Goal: Task Accomplishment & Management: Use online tool/utility

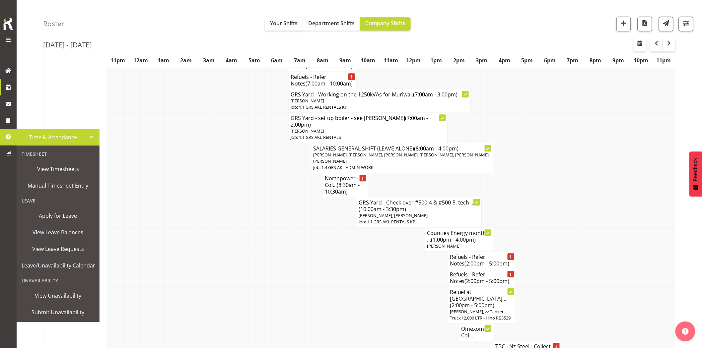
scroll to position [660, 0]
click at [59, 168] on span "View Timesheets" at bounding box center [58, 169] width 73 height 10
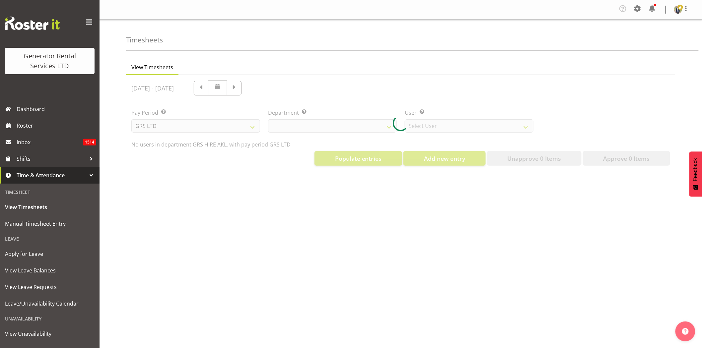
select select "20"
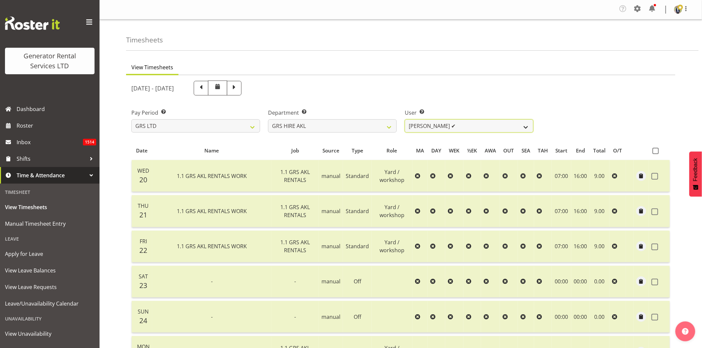
click at [526, 127] on select "Brandon Adonis ✔ Brendan (Paris) Jordan ✔ Carl Shoebridge ✔ Chris Fry ✔ Colin C…" at bounding box center [469, 125] width 129 height 13
select select "154"
click at [405, 119] on select "Brandon Adonis ✔ Brendan (Paris) Jordan ✔ Carl Shoebridge ✔ Chris Fry ✔ Colin C…" at bounding box center [469, 125] width 129 height 13
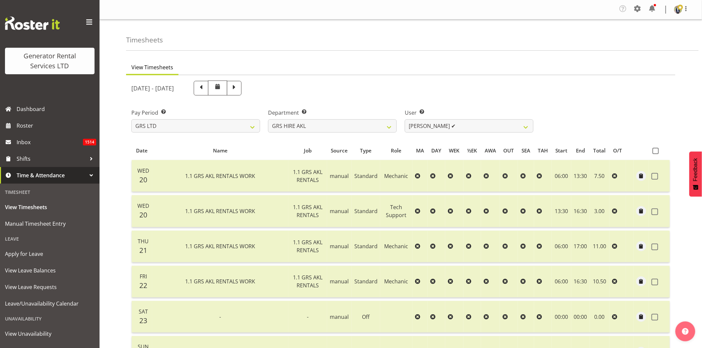
click at [222, 89] on span at bounding box center [218, 87] width 8 height 8
click at [222, 88] on span at bounding box center [218, 87] width 8 height 8
click at [205, 89] on span at bounding box center [201, 87] width 9 height 9
select select
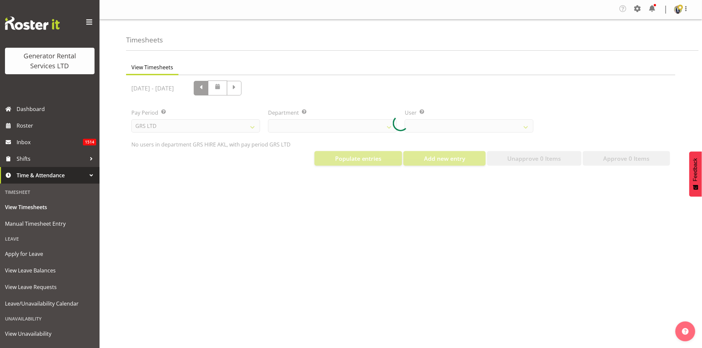
click at [244, 89] on div at bounding box center [400, 123] width 549 height 96
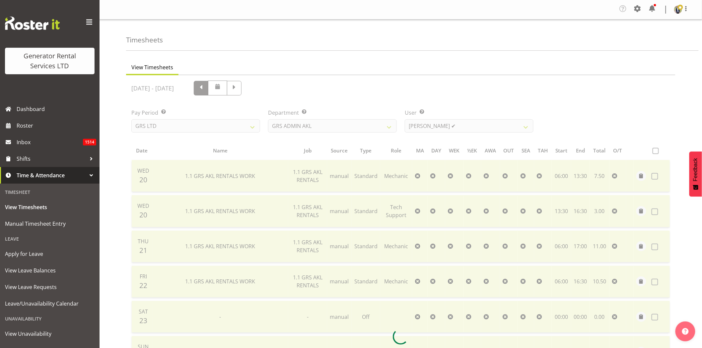
select select "20"
select select "154"
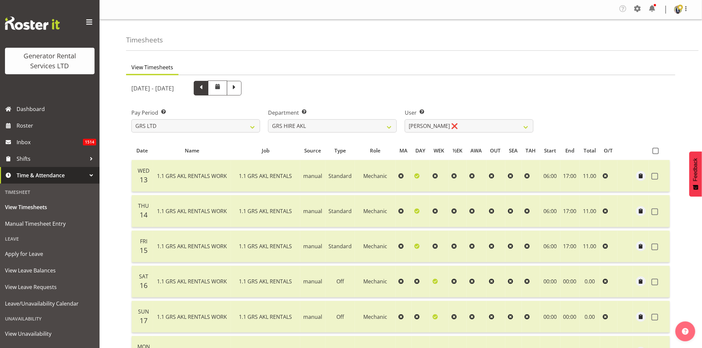
click at [205, 89] on span at bounding box center [201, 87] width 9 height 9
select select
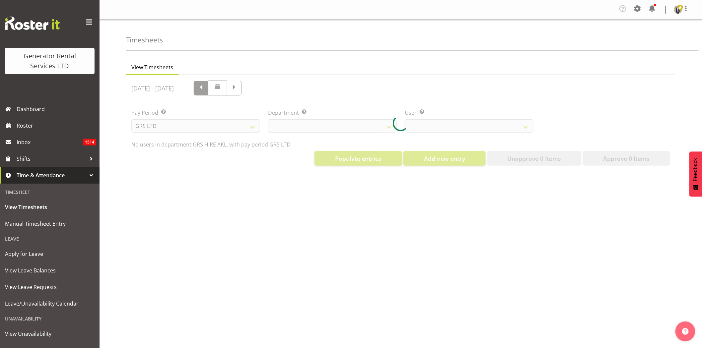
click at [244, 89] on div at bounding box center [400, 123] width 549 height 96
select select "20"
select select "154"
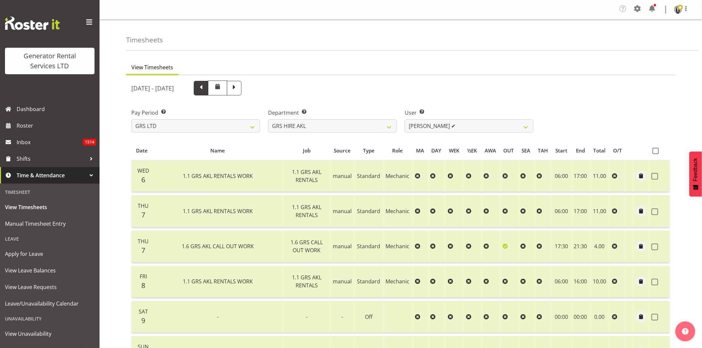
click at [205, 89] on span at bounding box center [201, 87] width 9 height 9
select select
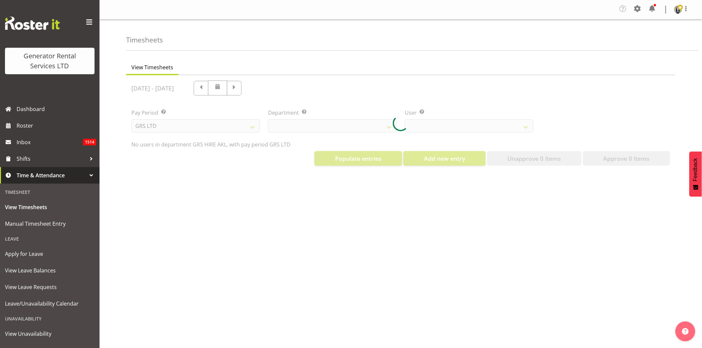
select select "20"
select select "154"
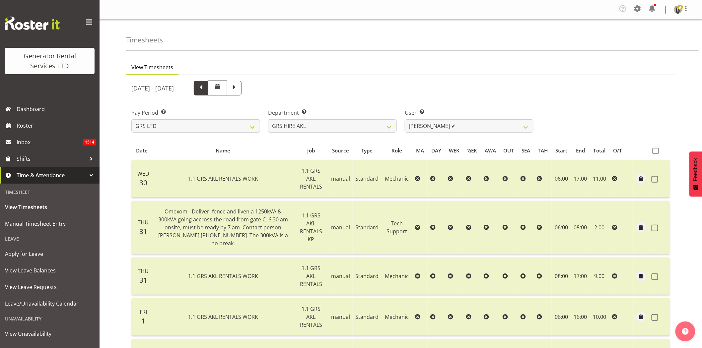
click at [205, 91] on span at bounding box center [201, 87] width 9 height 9
select select
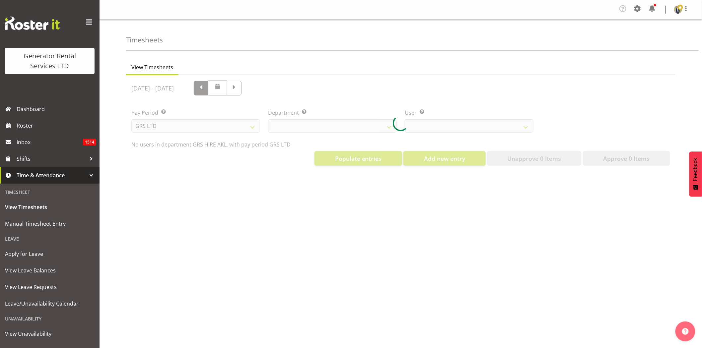
click at [227, 91] on div at bounding box center [400, 123] width 549 height 96
select select "20"
select select "154"
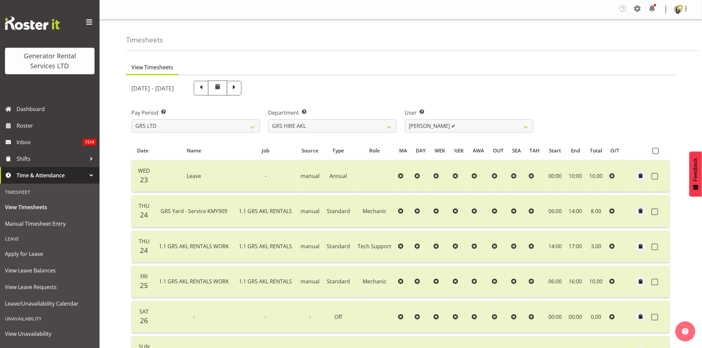
click at [205, 90] on span at bounding box center [201, 87] width 9 height 9
select select
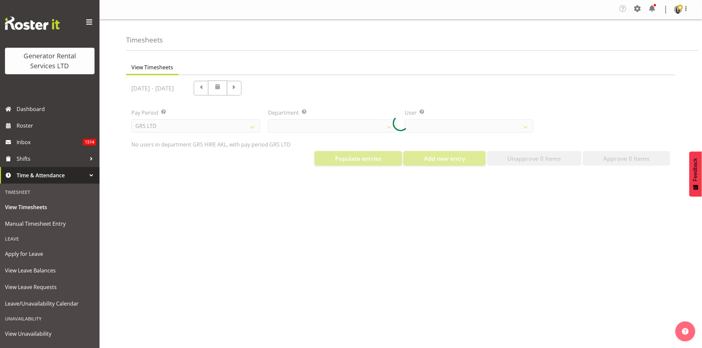
select select "20"
select select "154"
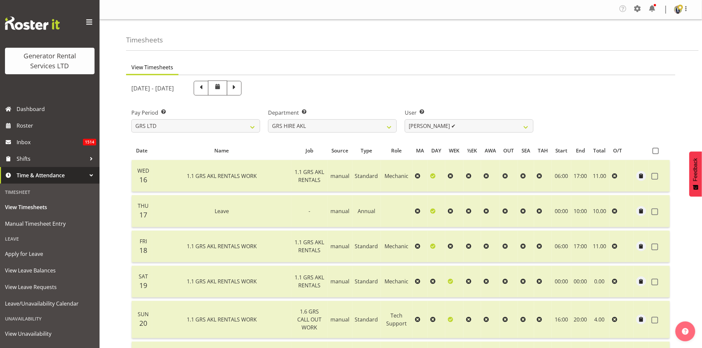
click at [205, 90] on span at bounding box center [201, 87] width 9 height 9
select select
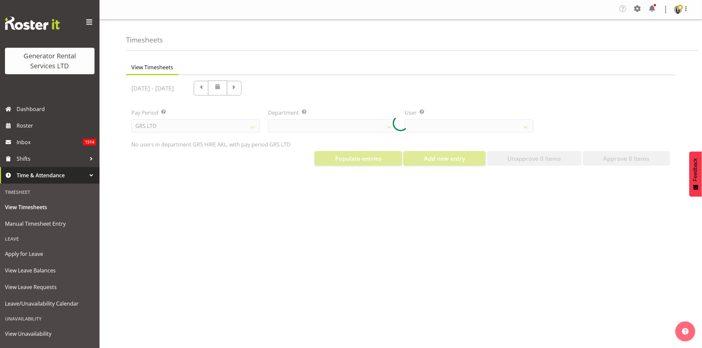
select select "20"
select select "154"
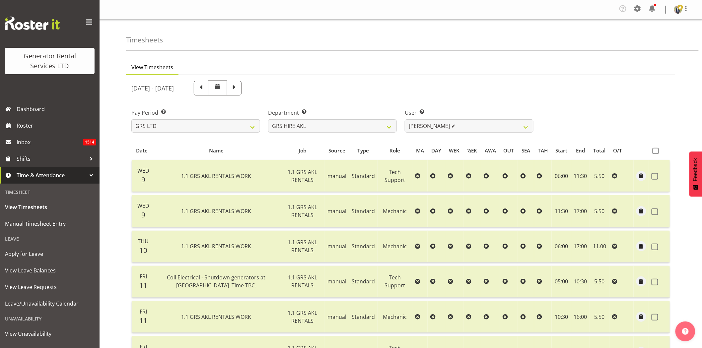
click at [222, 90] on span at bounding box center [218, 87] width 8 height 8
click at [87, 22] on span at bounding box center [89, 22] width 11 height 11
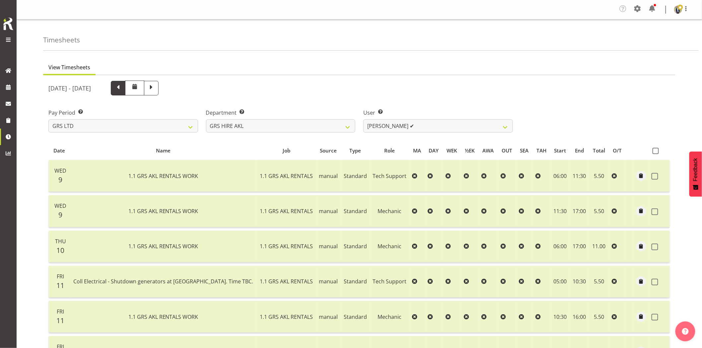
click at [122, 87] on span at bounding box center [118, 87] width 9 height 9
select select
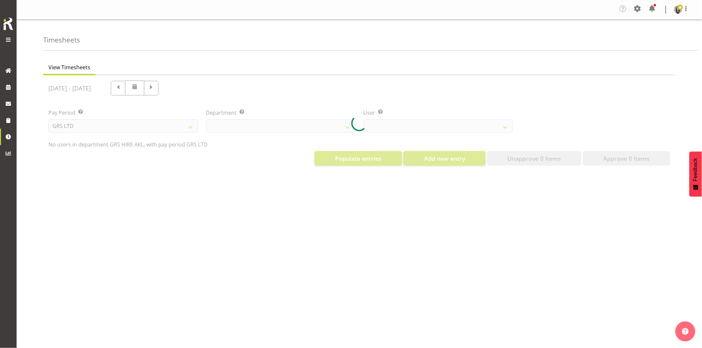
select select "20"
select select "154"
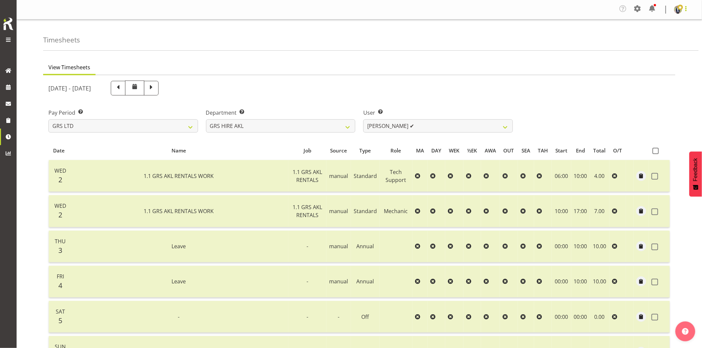
click at [688, 9] on span at bounding box center [686, 9] width 8 height 8
click at [555, 72] on ul "View Timesheets" at bounding box center [359, 68] width 632 height 15
click at [9, 91] on span at bounding box center [8, 87] width 10 height 10
